Goal: Task Accomplishment & Management: Use online tool/utility

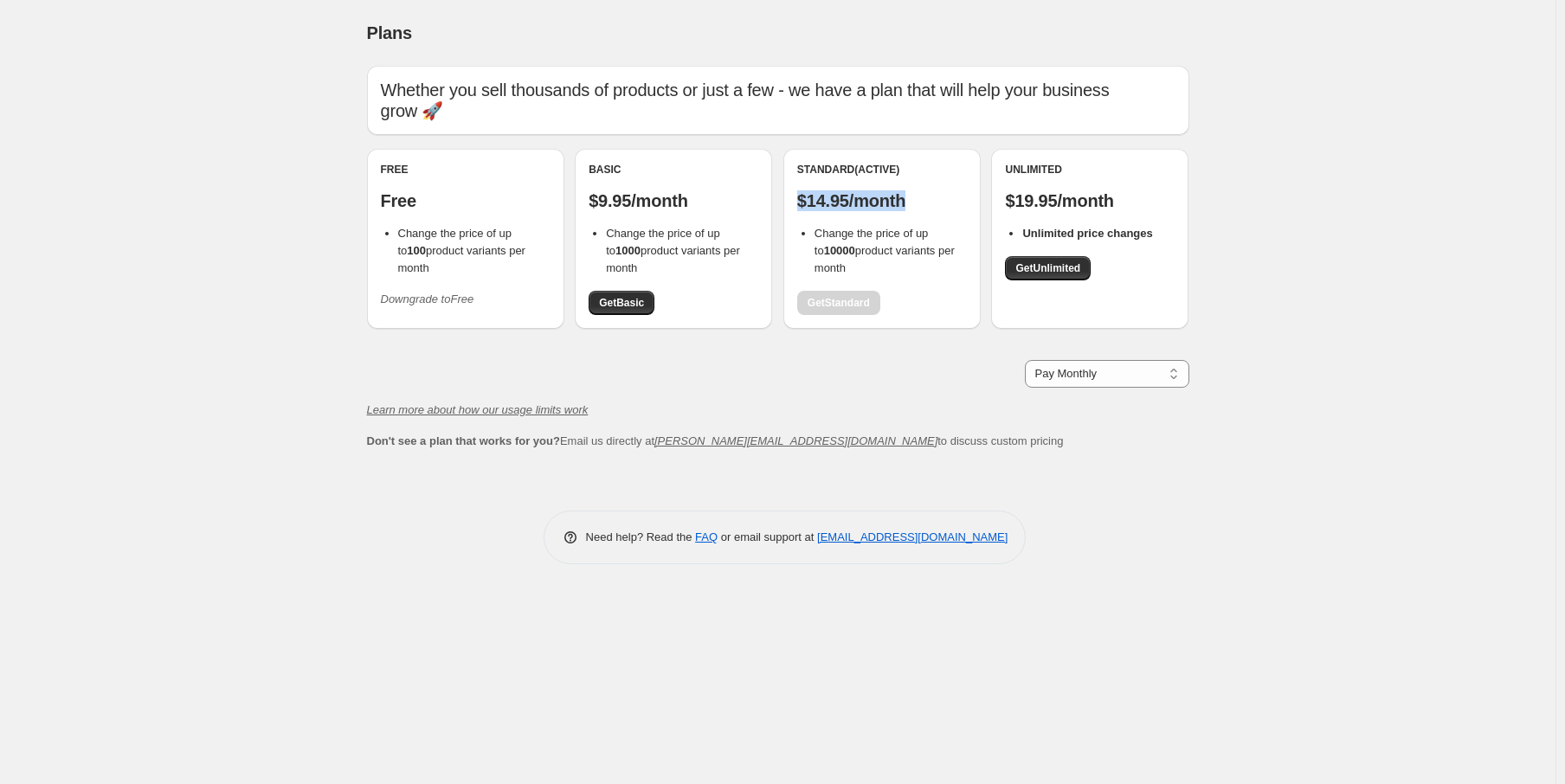
drag, startPoint x: 925, startPoint y: 195, endPoint x: 800, endPoint y: 200, distance: 125.1
click at [800, 200] on p "$14.95/month" at bounding box center [882, 201] width 170 height 21
copy p "$14.95/month"
